Goal: Transaction & Acquisition: Purchase product/service

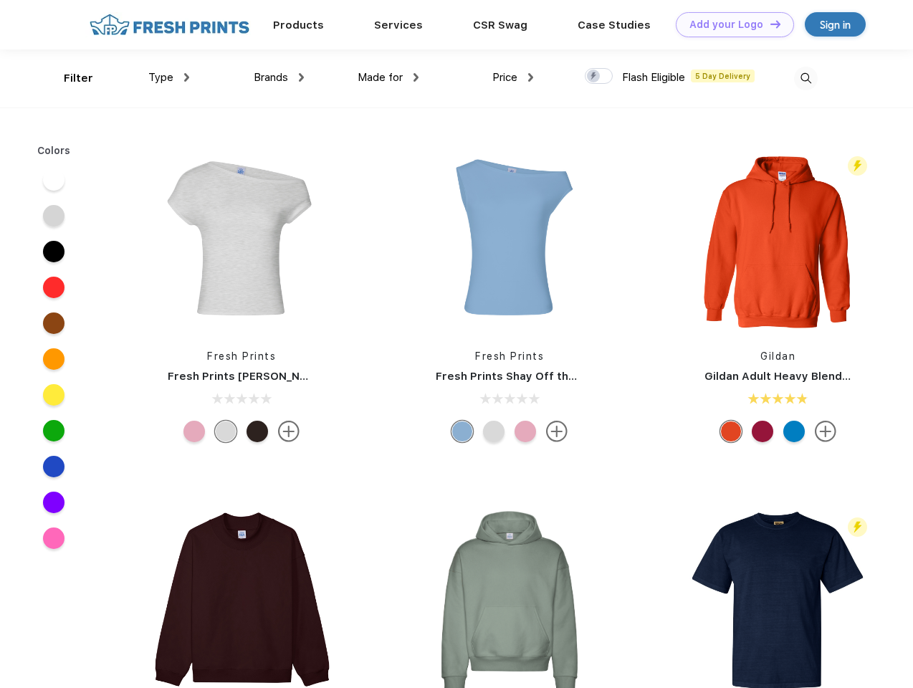
scroll to position [1, 0]
click at [730, 24] on link "Add your Logo Design Tool" at bounding box center [735, 24] width 118 height 25
click at [0, 0] on div "Design Tool" at bounding box center [0, 0] width 0 height 0
click at [769, 24] on link "Add your Logo Design Tool" at bounding box center [735, 24] width 118 height 25
click at [69, 78] on div "Filter" at bounding box center [78, 78] width 29 height 16
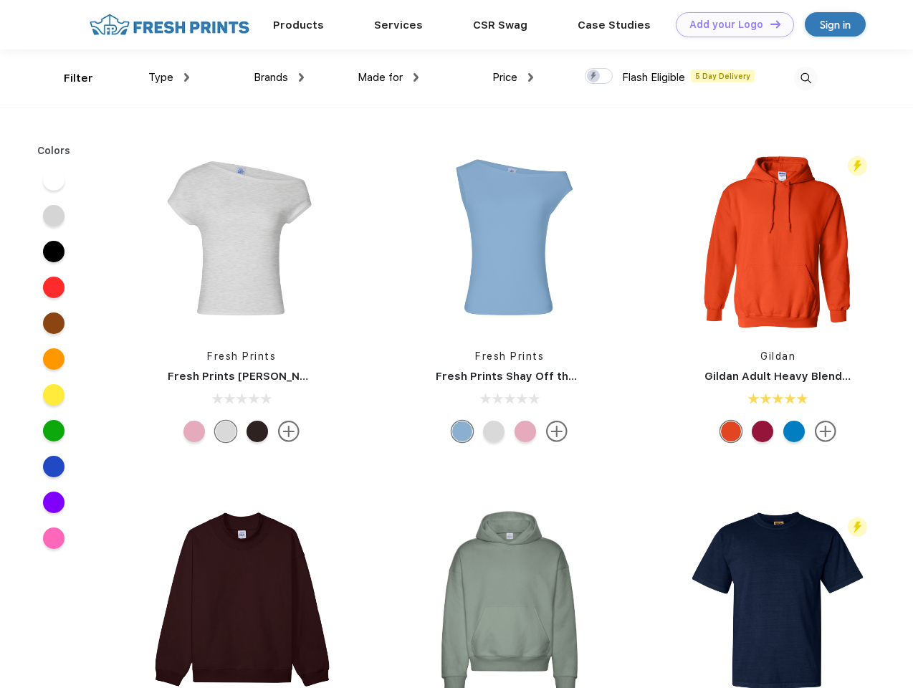
click at [169, 77] on span "Type" at bounding box center [160, 77] width 25 height 13
click at [279, 77] on span "Brands" at bounding box center [271, 77] width 34 height 13
click at [388, 77] on span "Made for" at bounding box center [380, 77] width 45 height 13
click at [513, 77] on span "Price" at bounding box center [504, 77] width 25 height 13
click at [599, 77] on div at bounding box center [599, 76] width 28 height 16
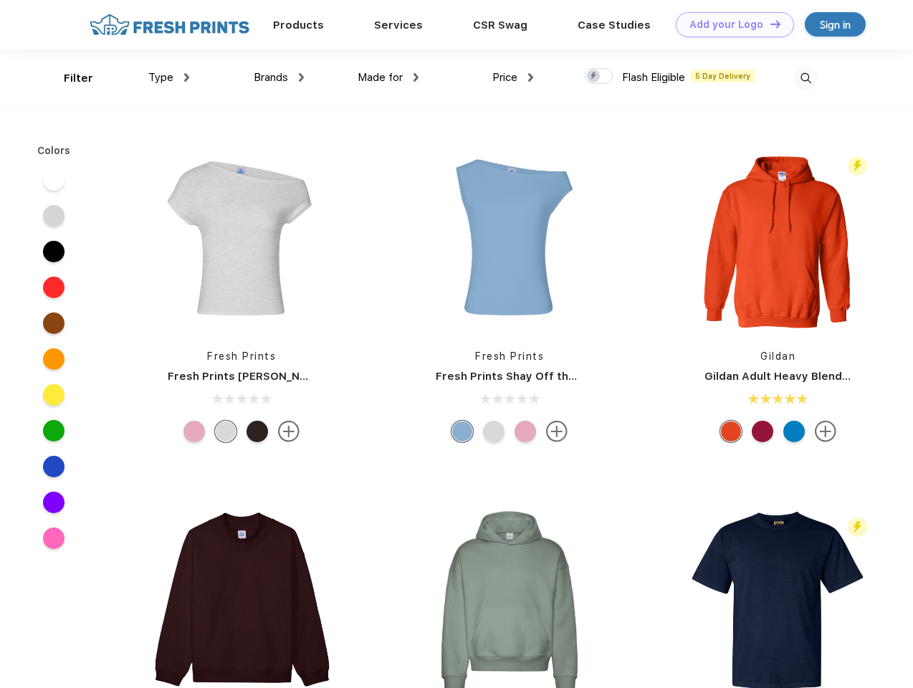
click at [594, 77] on input "checkbox" at bounding box center [589, 71] width 9 height 9
click at [805, 78] on img at bounding box center [806, 79] width 24 height 24
